Goal: Task Accomplishment & Management: Manage account settings

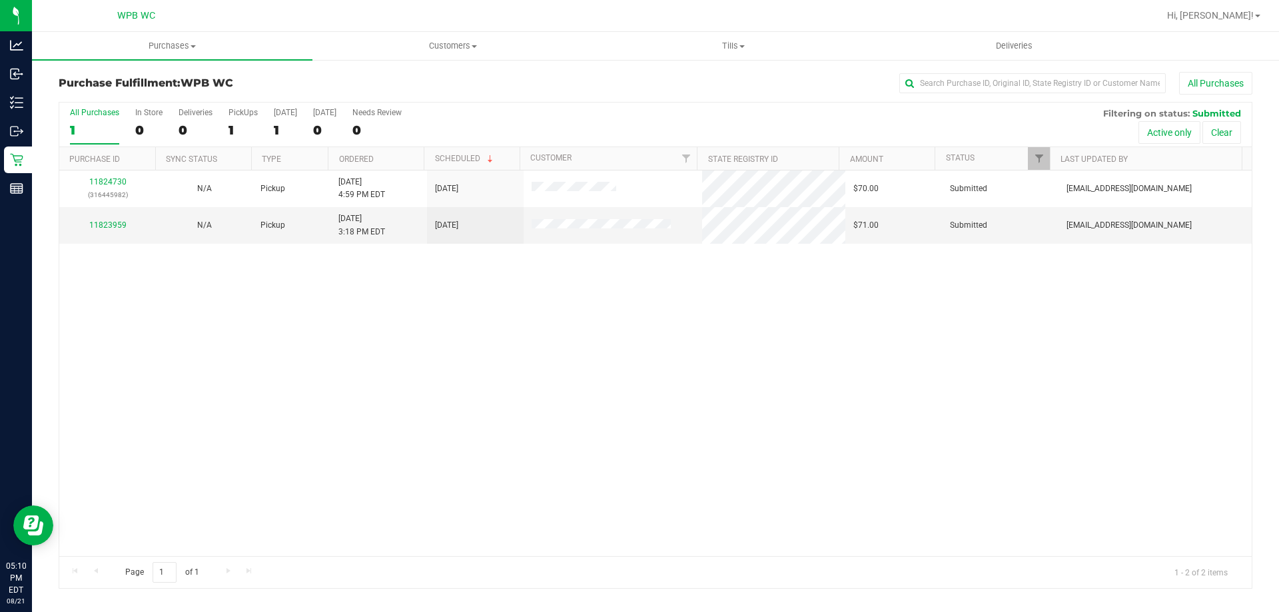
click at [448, 428] on div "11824730 (316445982) N/A Pickup [DATE] 4:59 PM EDT 8/21/2025 $70.00 Submitted […" at bounding box center [655, 364] width 1192 height 386
click at [109, 224] on link "11823959" at bounding box center [107, 224] width 37 height 9
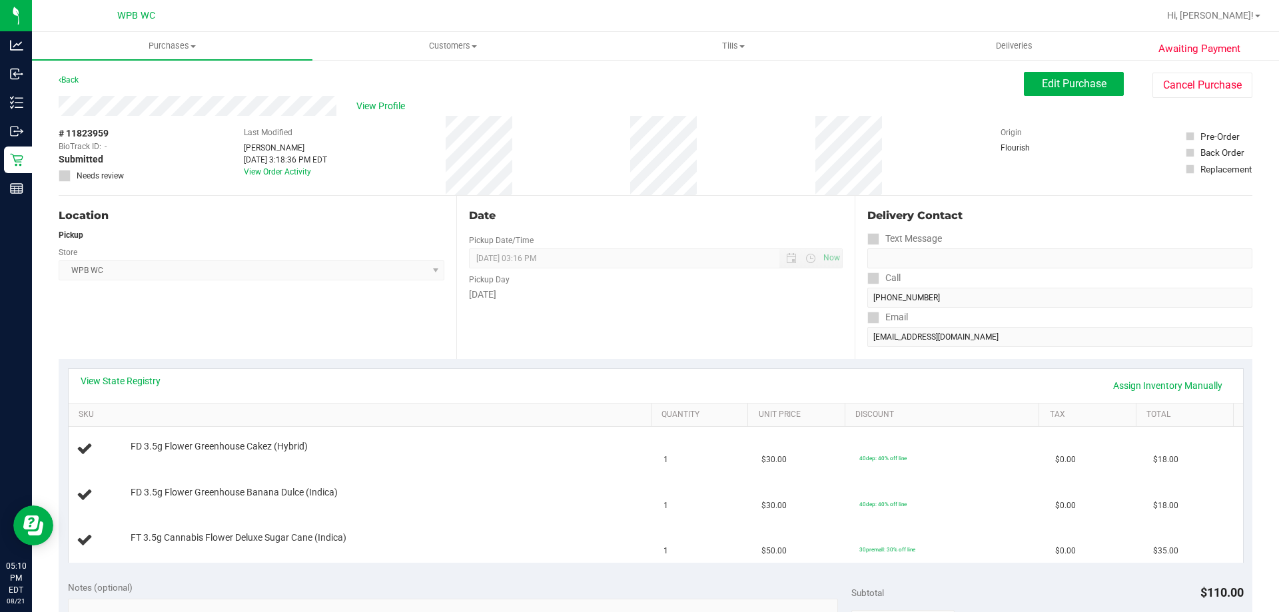
click at [236, 339] on div "Location Pickup Store WPB WC Select Store [PERSON_NAME][GEOGRAPHIC_DATA] [PERSO…" at bounding box center [258, 277] width 398 height 163
click at [131, 378] on link "View State Registry" at bounding box center [121, 380] width 80 height 13
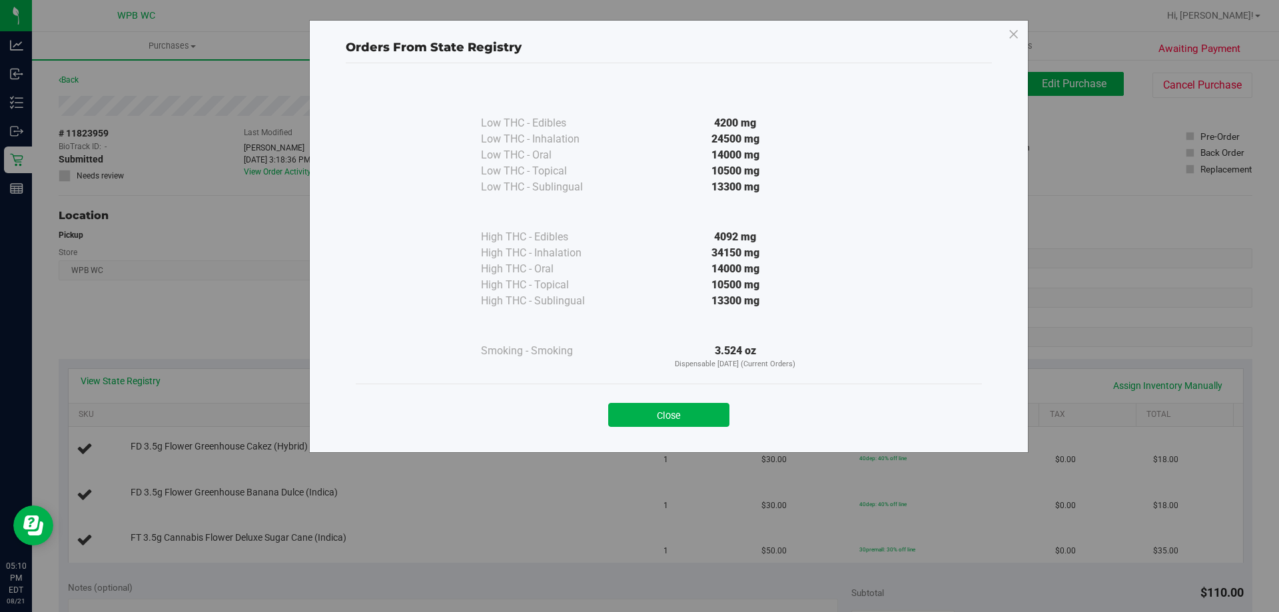
click at [663, 420] on button "Close" at bounding box center [668, 415] width 121 height 24
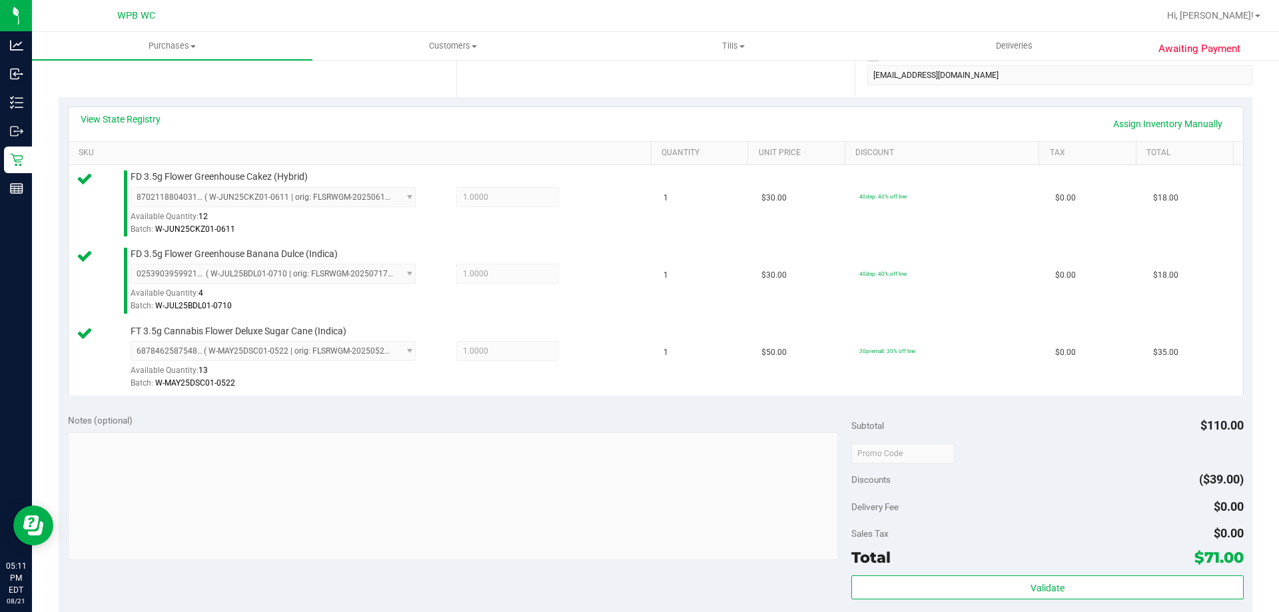
scroll to position [400, 0]
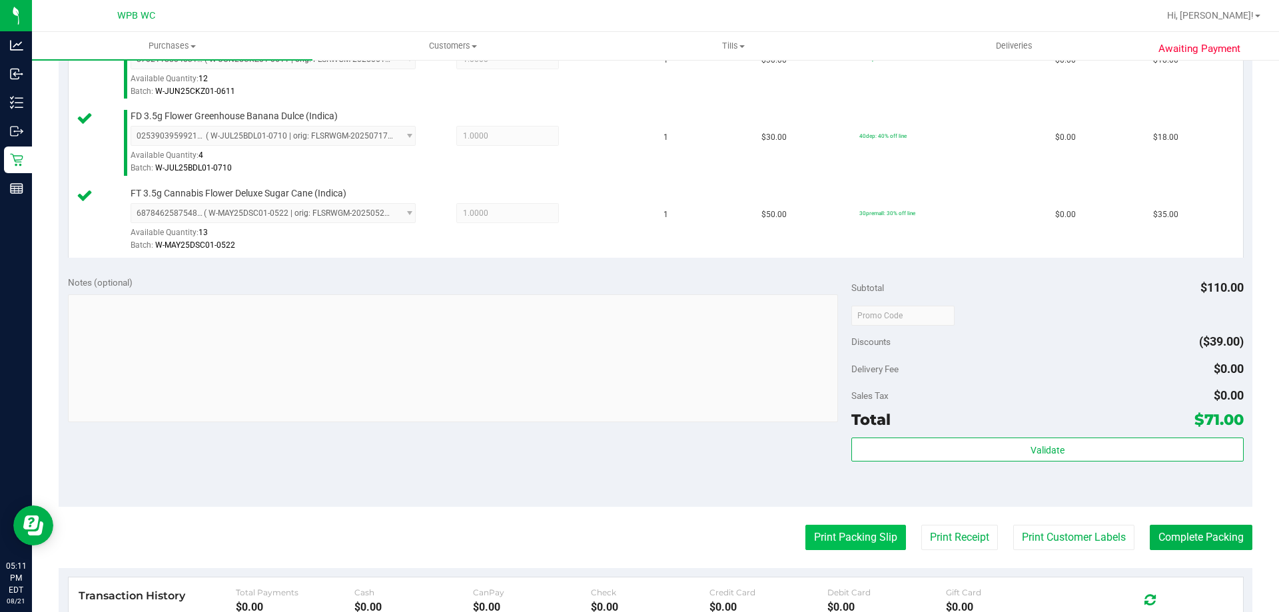
drag, startPoint x: 845, startPoint y: 565, endPoint x: 837, endPoint y: 543, distance: 24.2
click at [844, 565] on purchase-details "Back Edit Purchase Cancel Purchase View Profile # 11823959 BioTrack ID: - Submi…" at bounding box center [656, 244] width 1194 height 1145
click at [839, 537] on button "Print Packing Slip" at bounding box center [855, 537] width 101 height 25
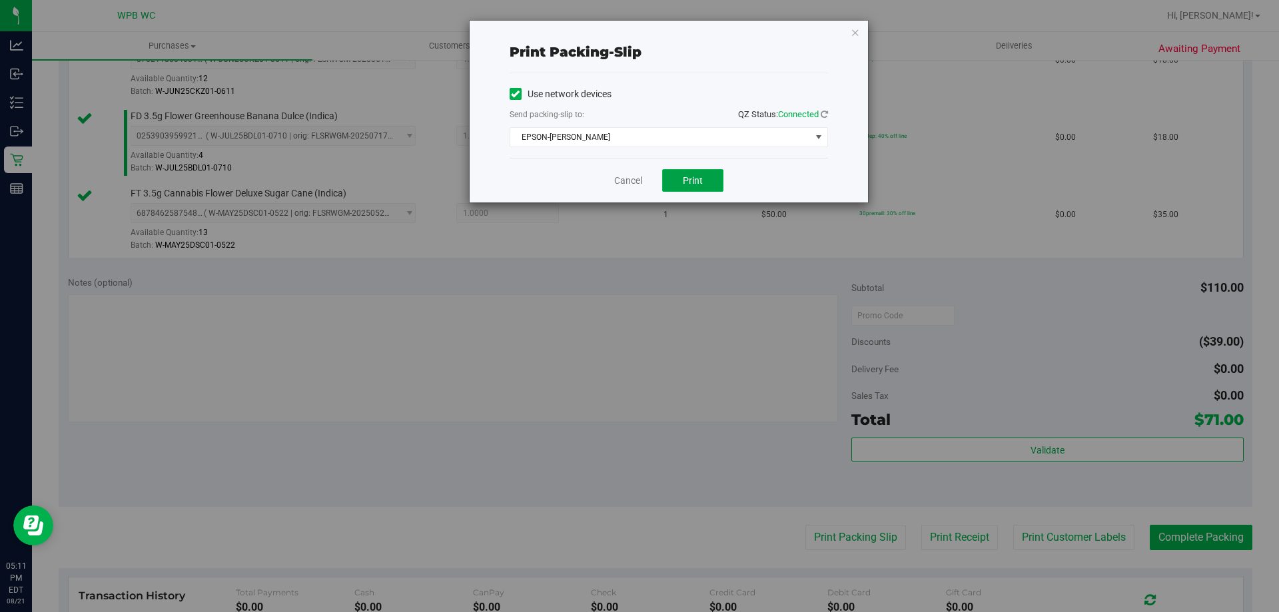
click at [705, 190] on button "Print" at bounding box center [692, 180] width 61 height 23
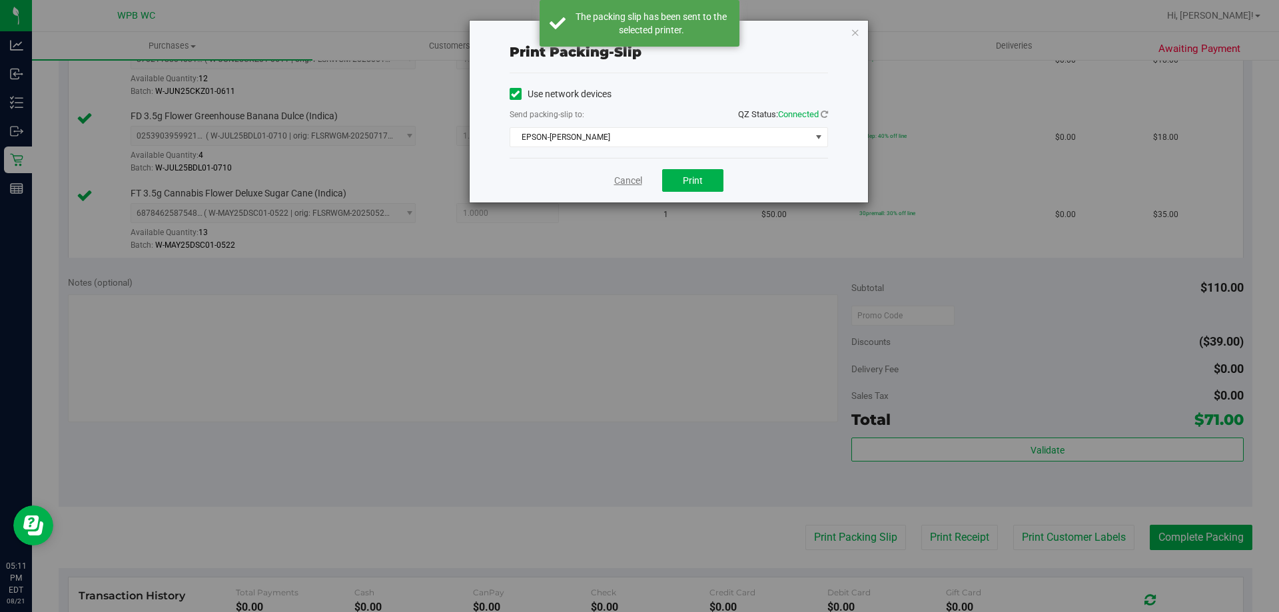
click at [635, 180] on link "Cancel" at bounding box center [628, 181] width 28 height 14
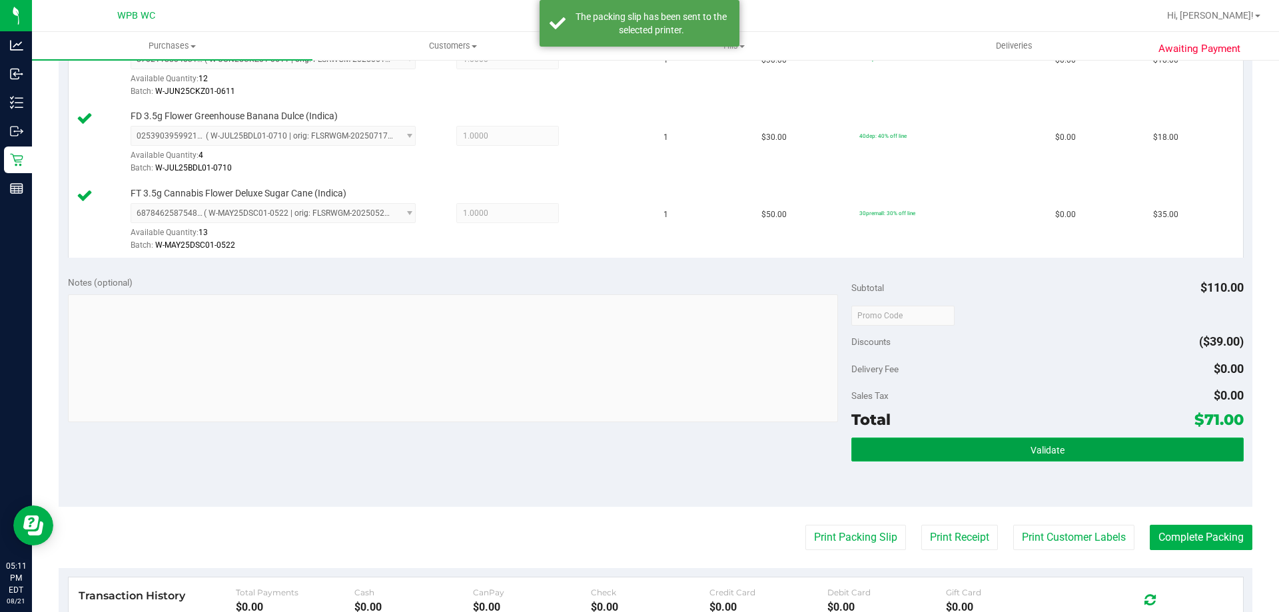
click at [947, 453] on button "Validate" at bounding box center [1047, 450] width 392 height 24
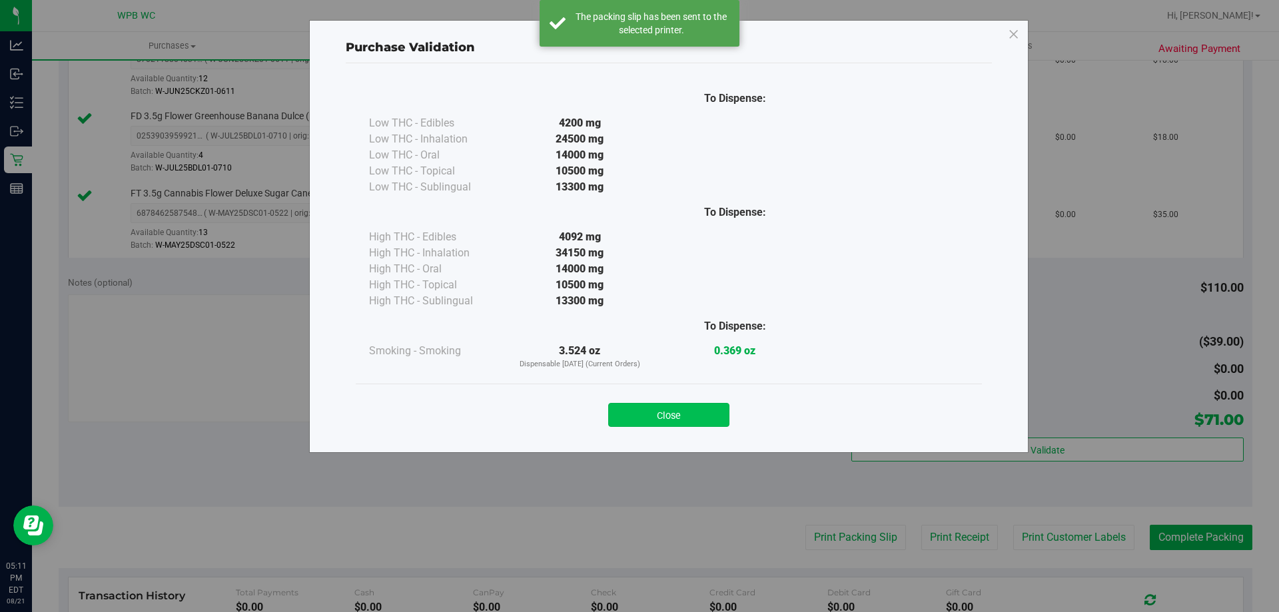
click at [667, 409] on button "Close" at bounding box center [668, 415] width 121 height 24
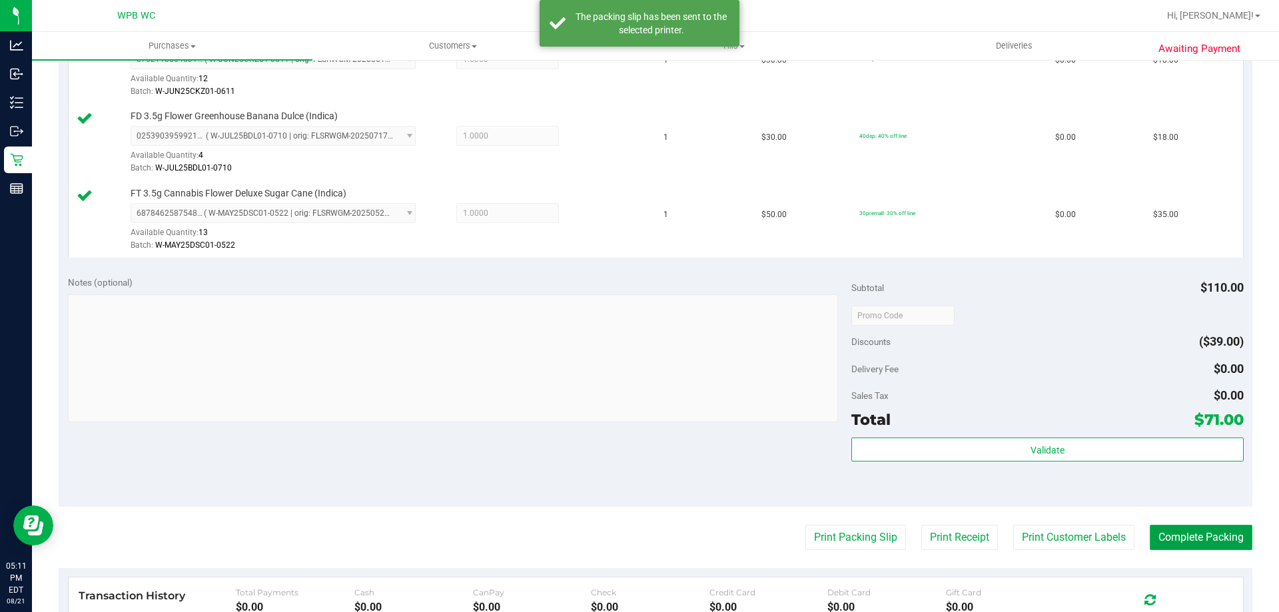
click at [1201, 535] on button "Complete Packing" at bounding box center [1201, 537] width 103 height 25
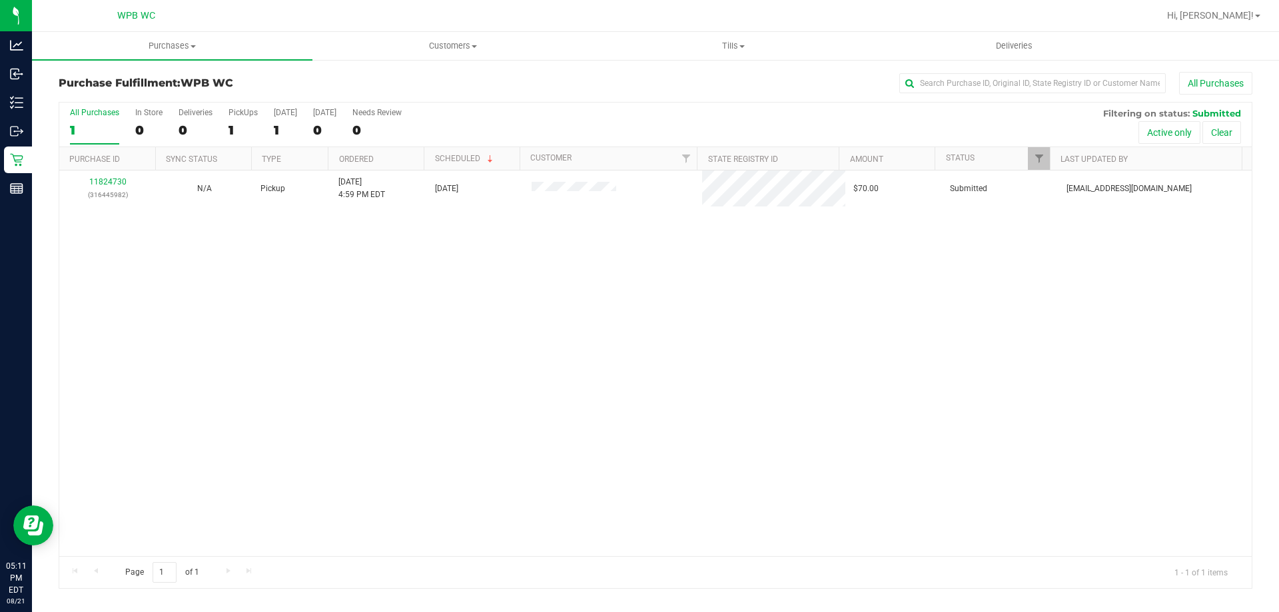
drag, startPoint x: 395, startPoint y: 291, endPoint x: 387, endPoint y: 282, distance: 12.3
click at [387, 282] on div "11824730 (316445982) N/A Pickup [DATE] 4:59 PM EDT 8/21/2025 $70.00 Submitted […" at bounding box center [655, 364] width 1192 height 386
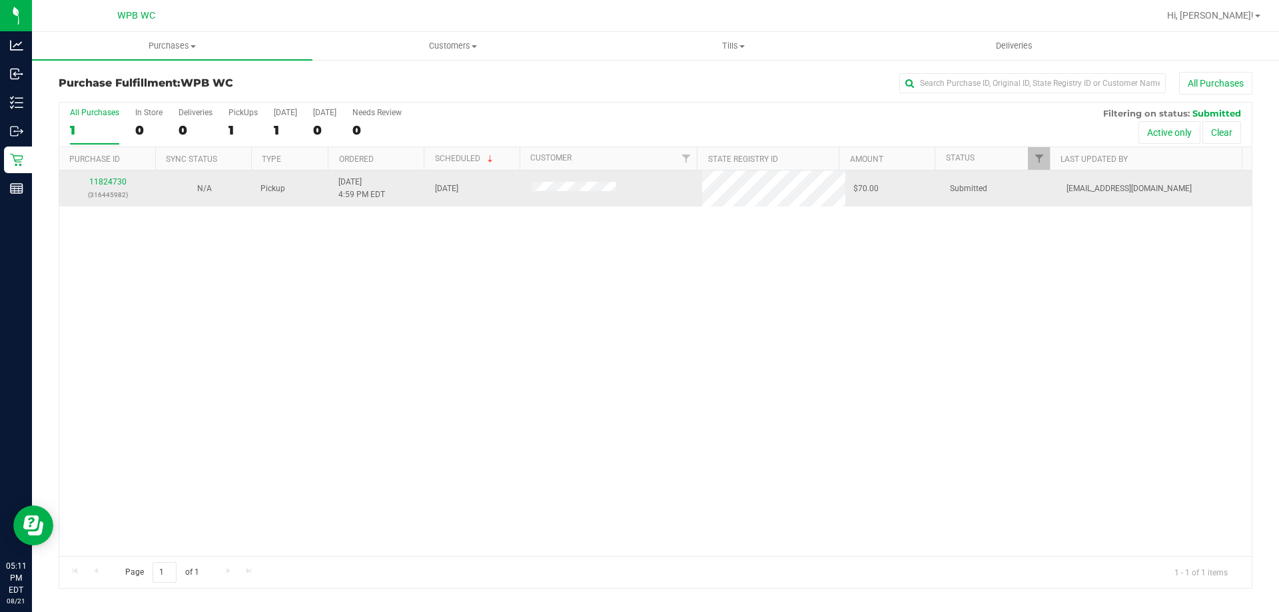
click at [72, 192] on p "(316445982)" at bounding box center [107, 194] width 81 height 13
click at [94, 181] on link "11824730" at bounding box center [107, 181] width 37 height 9
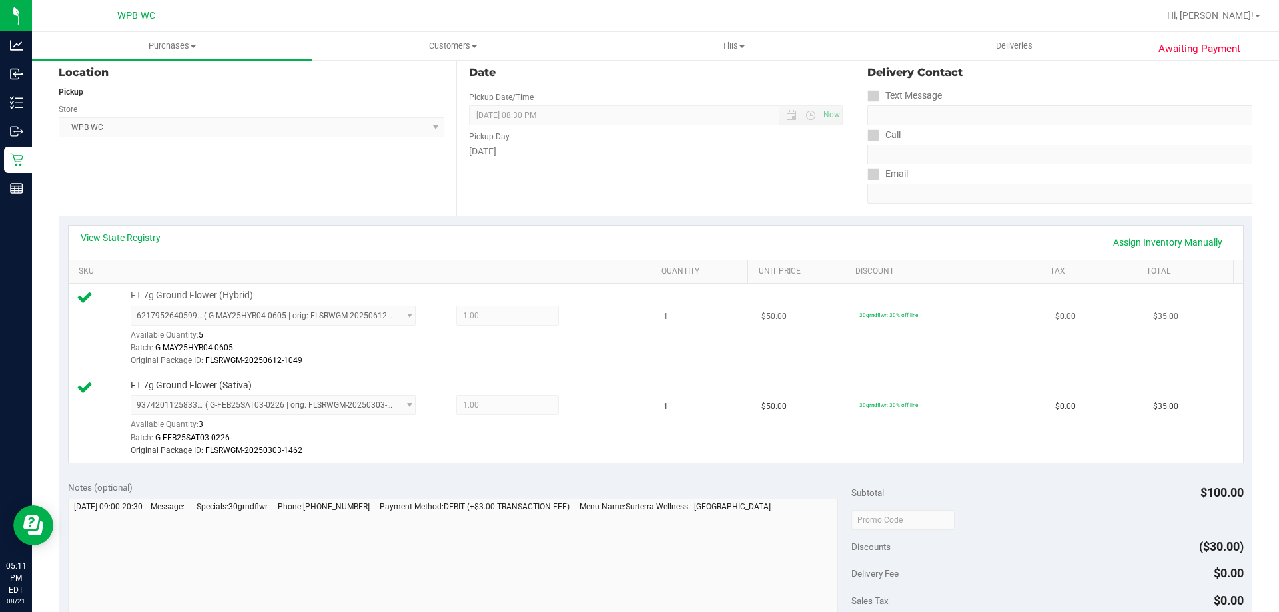
scroll to position [266, 0]
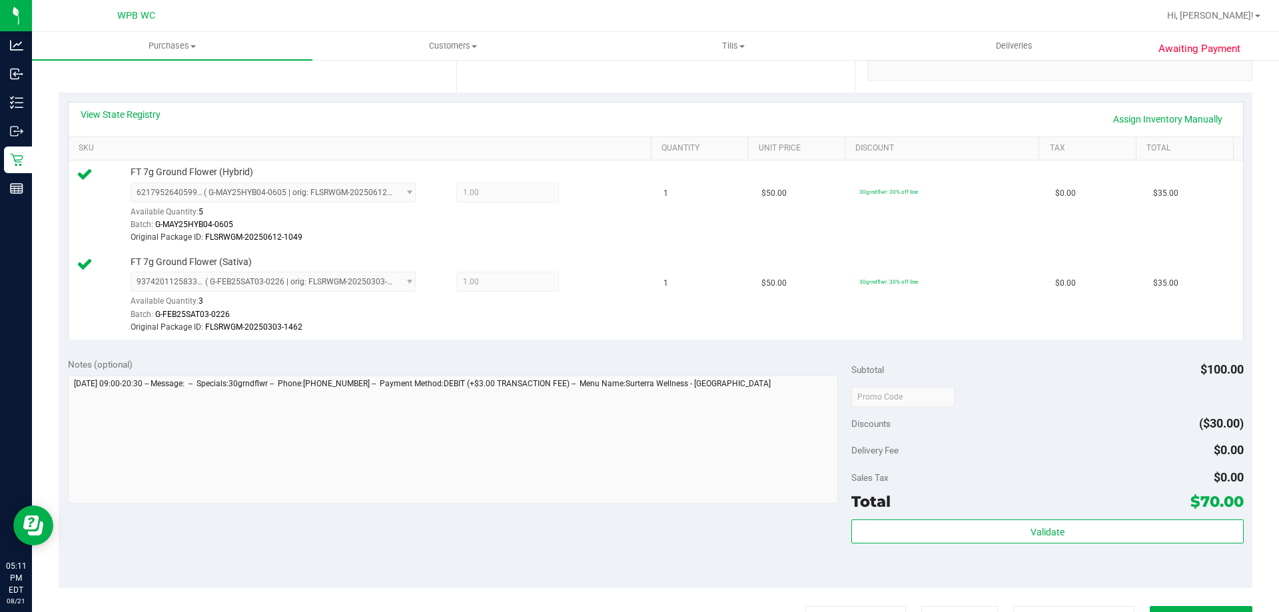
click at [1020, 517] on div "Subtotal $100.00 Discounts ($30.00) Delivery Fee $0.00 Sales Tax $0.00 Total $7…" at bounding box center [1047, 469] width 392 height 222
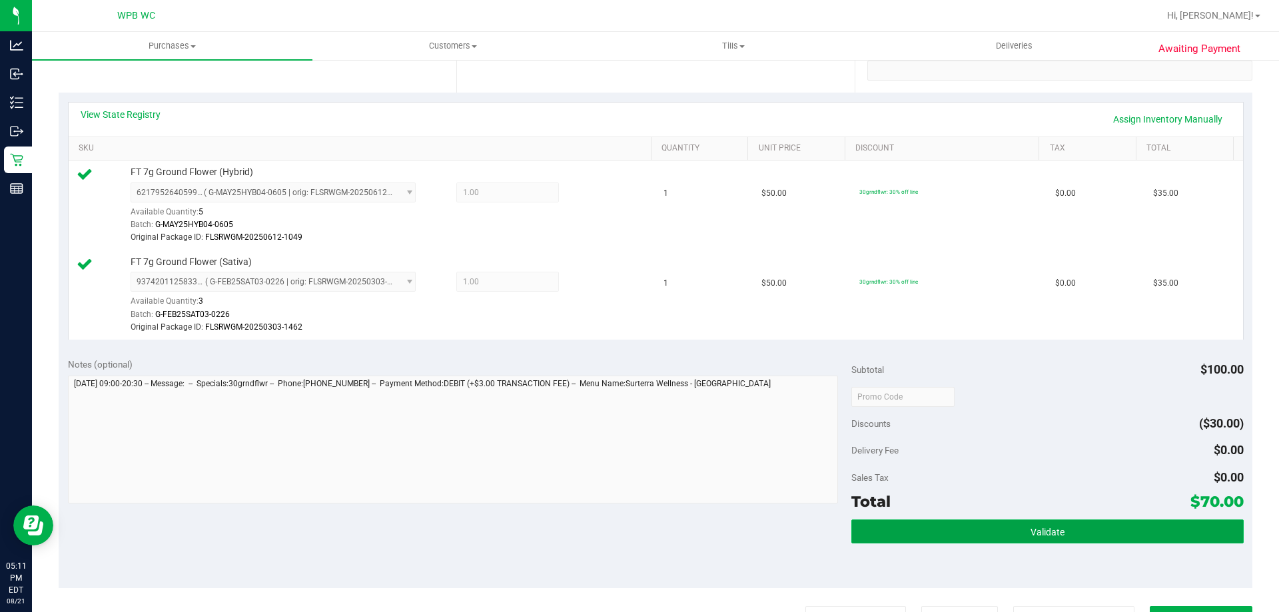
click at [1030, 530] on span "Validate" at bounding box center [1047, 532] width 34 height 11
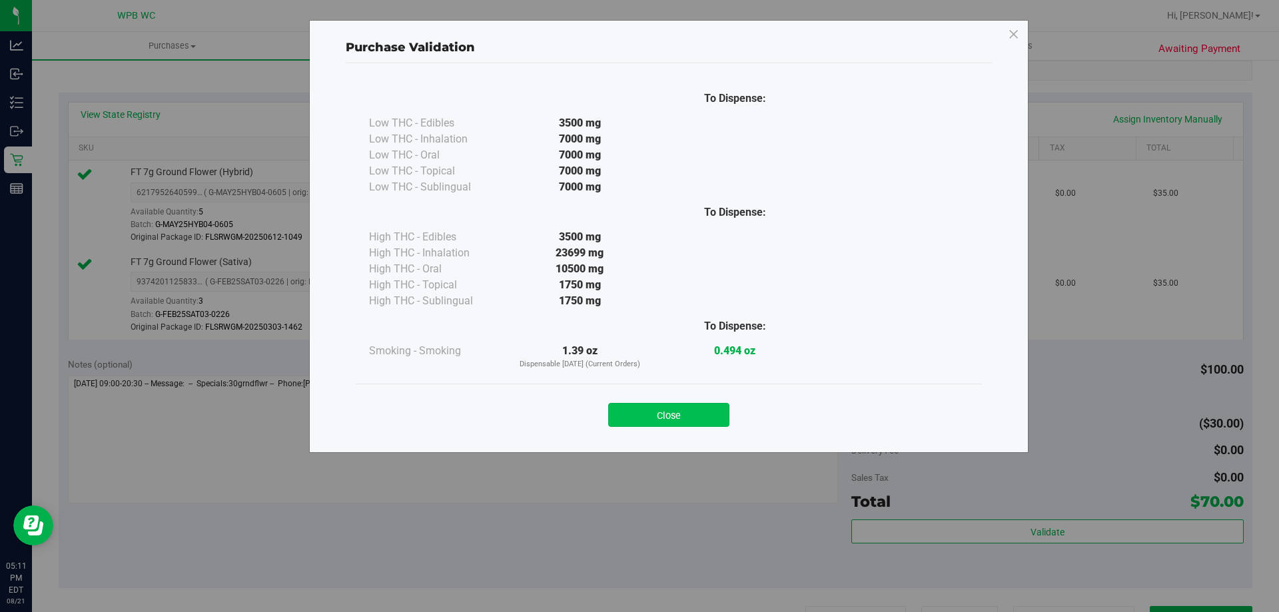
click at [675, 420] on button "Close" at bounding box center [668, 415] width 121 height 24
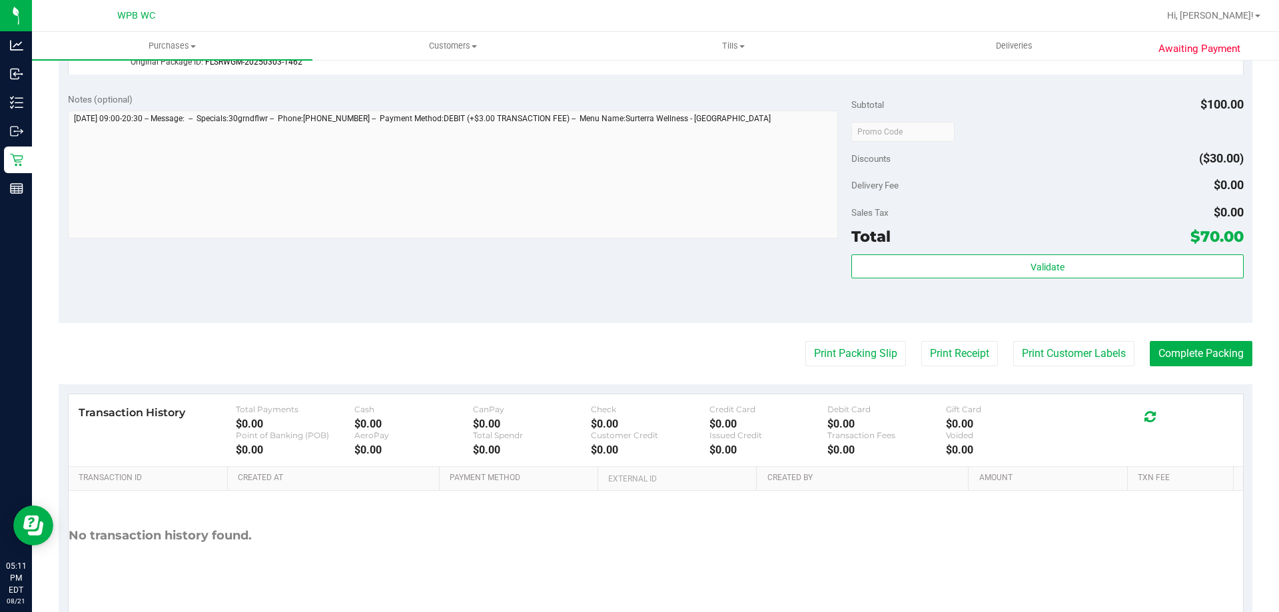
scroll to position [579, 0]
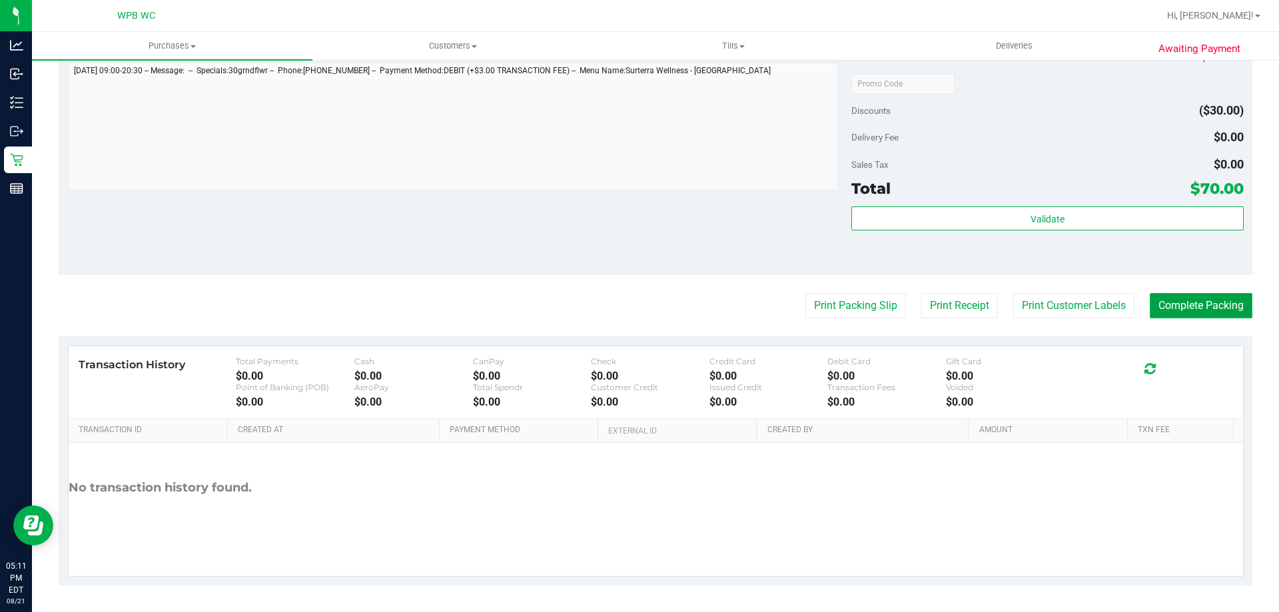
click at [1171, 302] on button "Complete Packing" at bounding box center [1201, 305] width 103 height 25
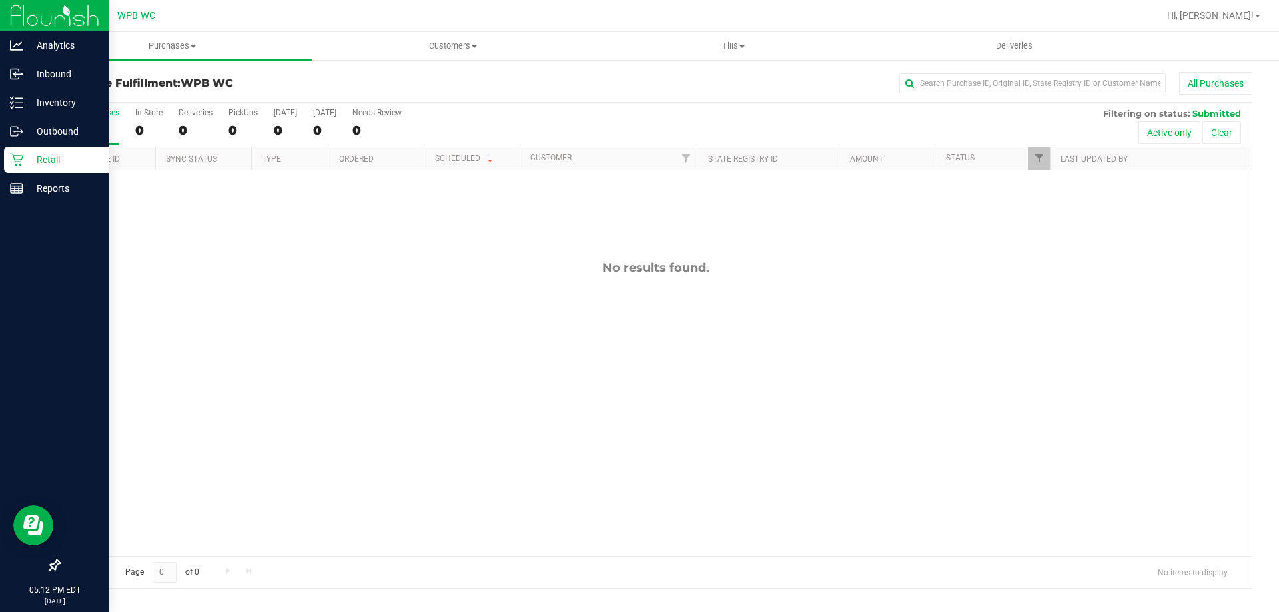
click at [35, 159] on p "Retail" at bounding box center [63, 160] width 80 height 16
